Goal: Share content: Share content

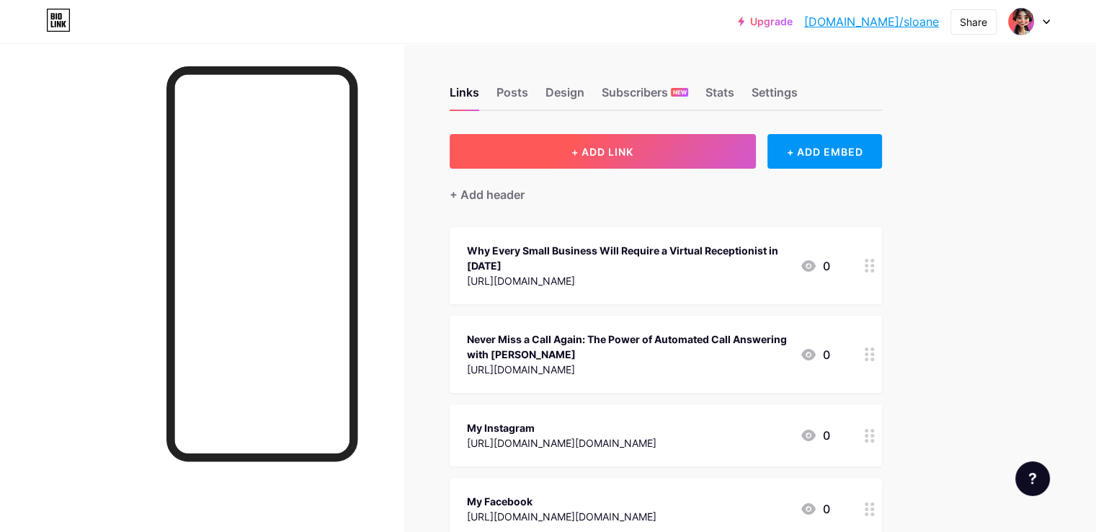
click at [633, 149] on span "+ ADD LINK" at bounding box center [602, 152] width 62 height 12
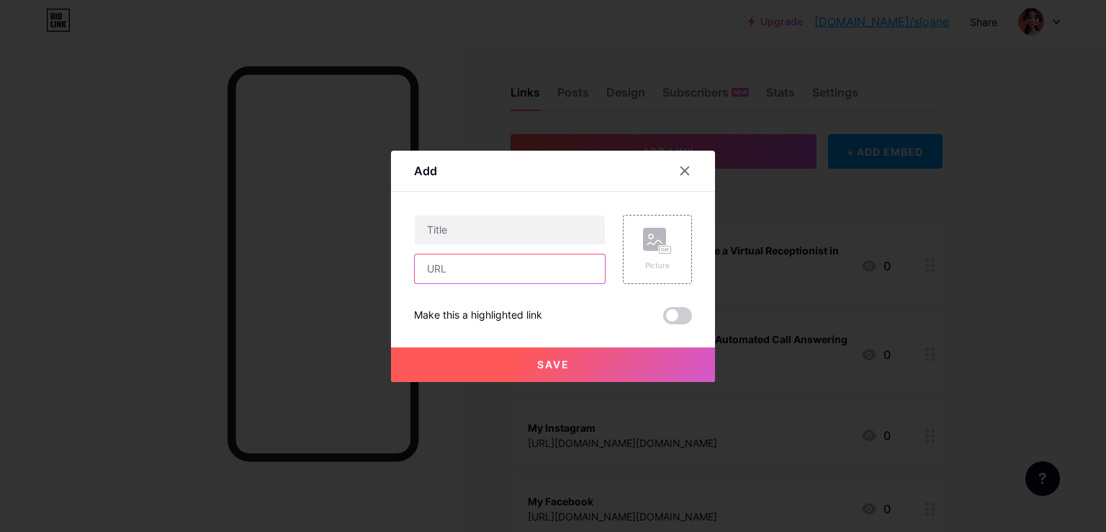
click at [452, 265] on input "text" at bounding box center [510, 268] width 190 height 29
paste input "[URL][DOMAIN_NAME]"
type input "[URL][DOMAIN_NAME]"
click at [435, 228] on input "text" at bounding box center [510, 229] width 190 height 29
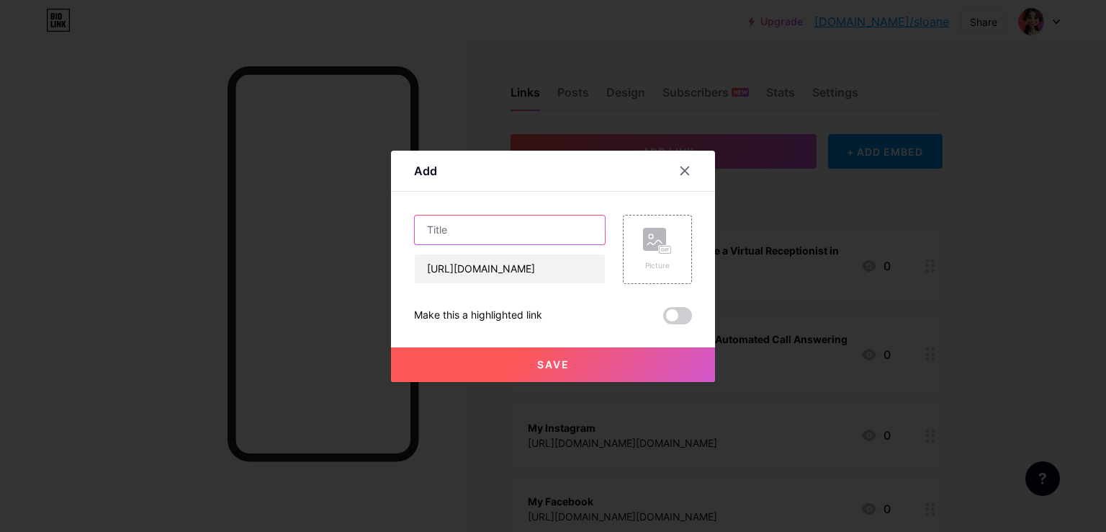
scroll to position [0, 0]
paste input "Revolutionize Your Small Business with a Virtual Receptionist: The Future of Cu…"
type input "Revolutionize Your Small Business with a Virtual Receptionist: The Future of Cu…"
click at [490, 362] on button "Save" at bounding box center [553, 364] width 324 height 35
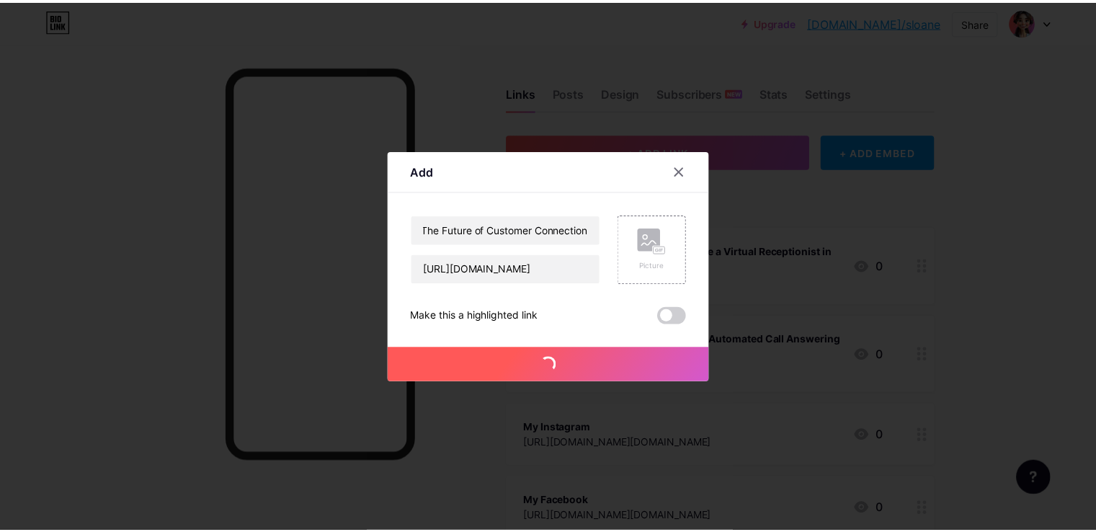
scroll to position [0, 0]
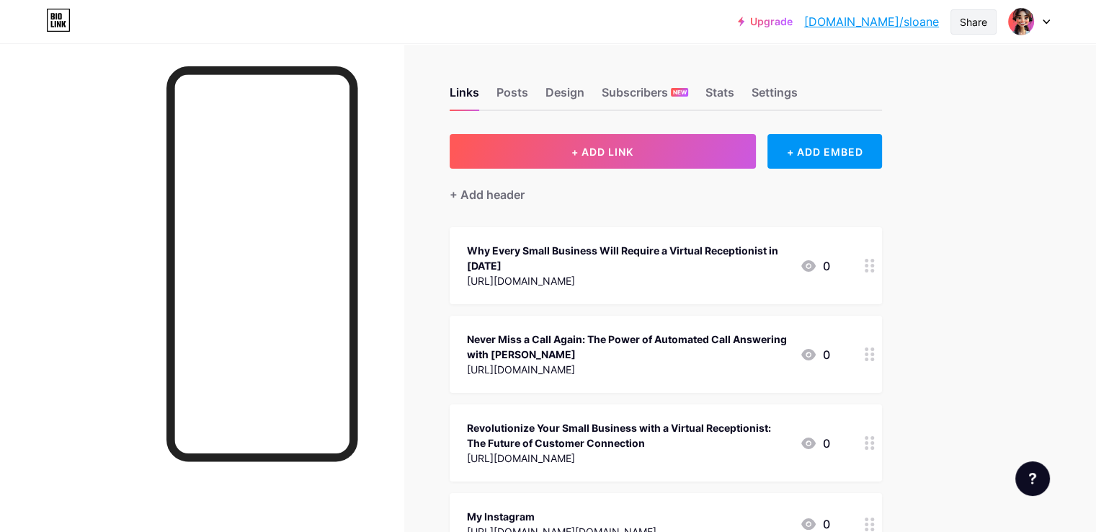
click at [965, 19] on div "Share" at bounding box center [973, 21] width 27 height 15
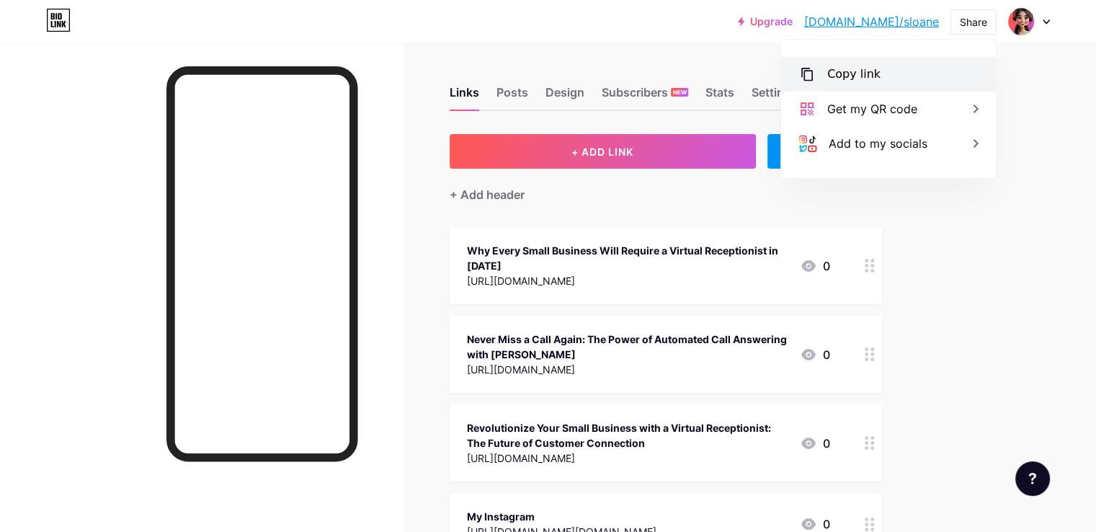
click at [862, 78] on div "Copy link" at bounding box center [853, 74] width 53 height 17
click at [856, 79] on div "Copy link" at bounding box center [853, 74] width 53 height 17
click at [942, 234] on div "Links Posts Design Subscribers NEW Stats Settings + ADD LINK + ADD EMBED + Add …" at bounding box center [471, 493] width 942 height 900
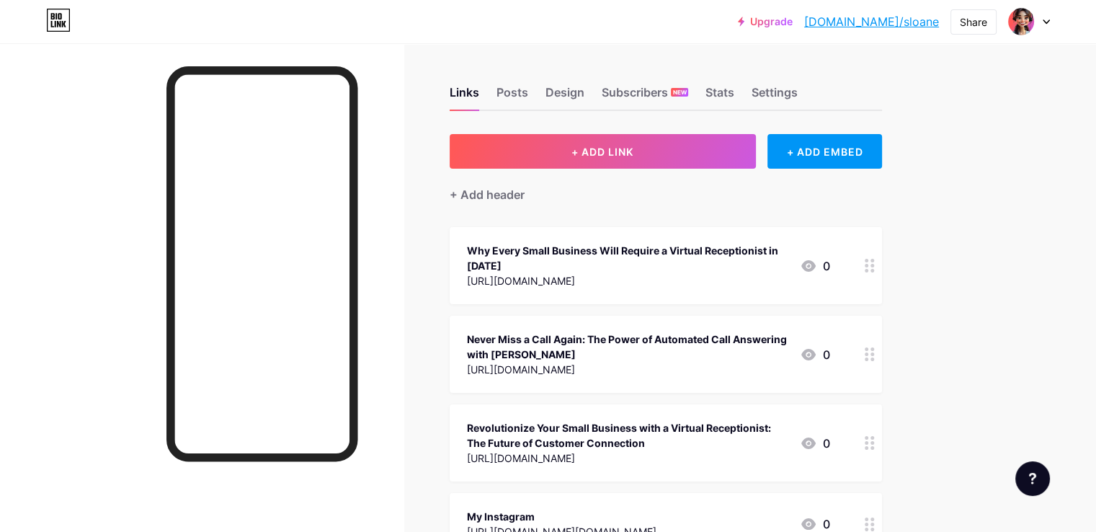
click at [1041, 20] on div at bounding box center [1029, 22] width 42 height 26
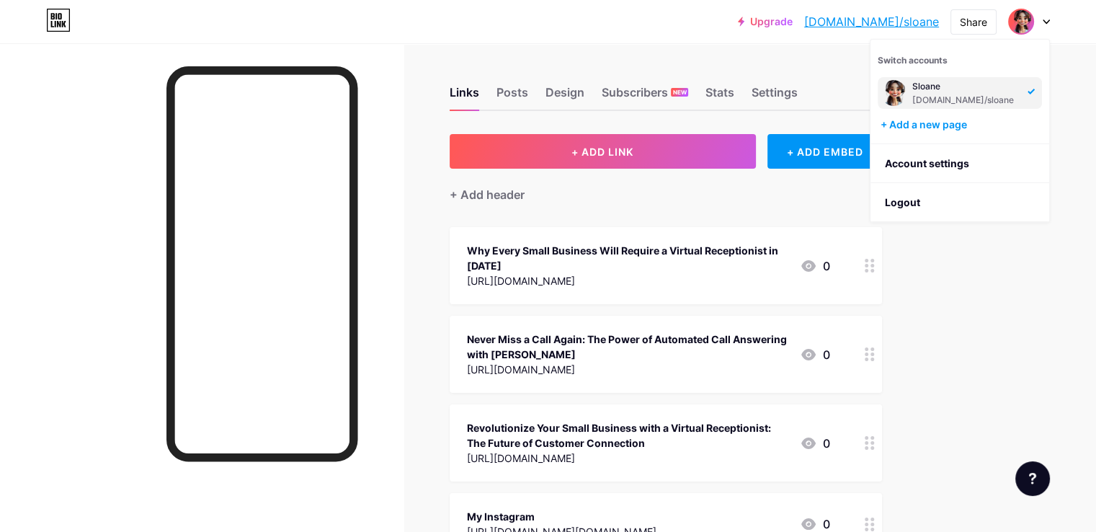
click at [1041, 21] on div at bounding box center [1029, 22] width 42 height 26
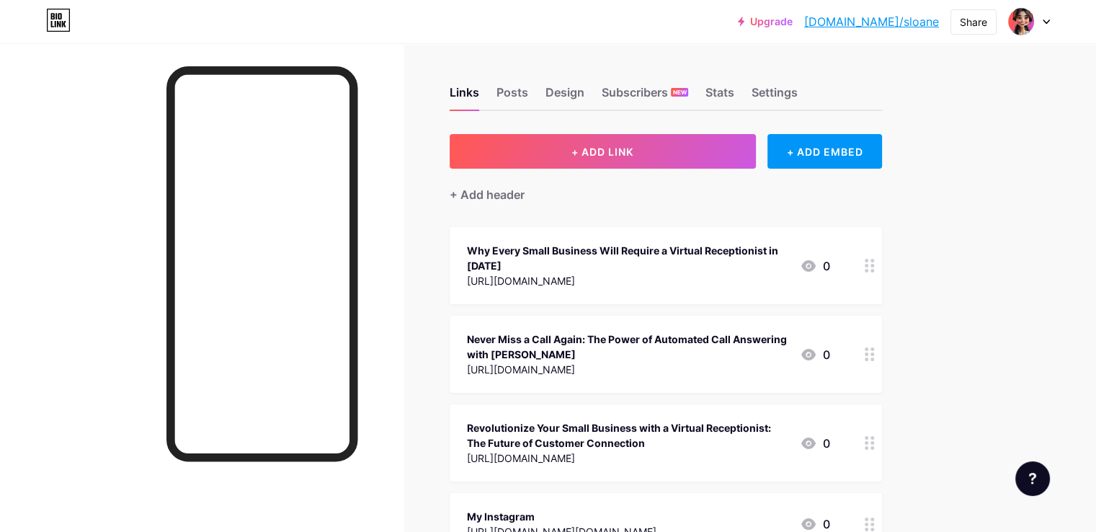
click at [1004, 148] on div "Upgrade [DOMAIN_NAME]/sloane... [DOMAIN_NAME]/sloane Share Switch accounts [PER…" at bounding box center [548, 471] width 1096 height 943
click at [167, 182] on div at bounding box center [201, 309] width 403 height 532
